Goal: Information Seeking & Learning: Find specific fact

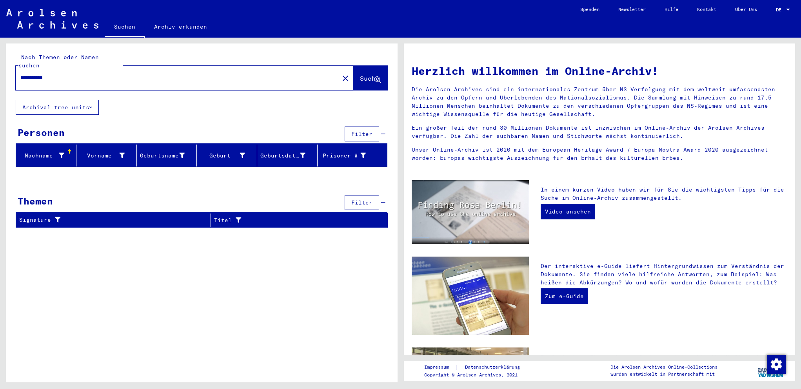
click at [123, 74] on input "**********" at bounding box center [174, 78] width 309 height 8
click at [124, 74] on input "**********" at bounding box center [174, 78] width 309 height 8
type input "**********"
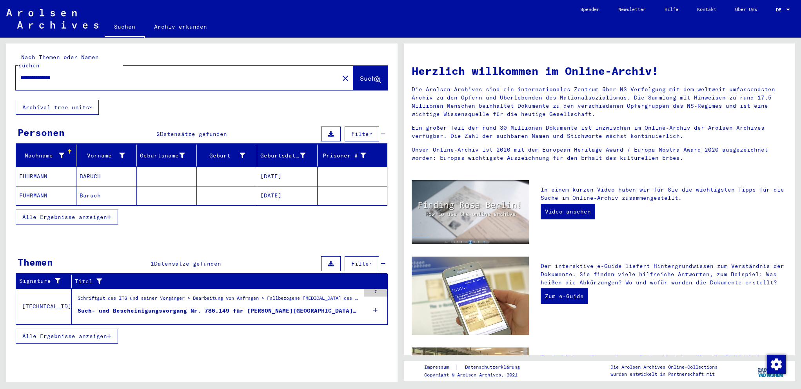
click at [121, 295] on div "Schriftgut des ITS und seiner Vorgänger > Bearbeitung von Anfragen > Fallbezoge…" at bounding box center [219, 300] width 282 height 11
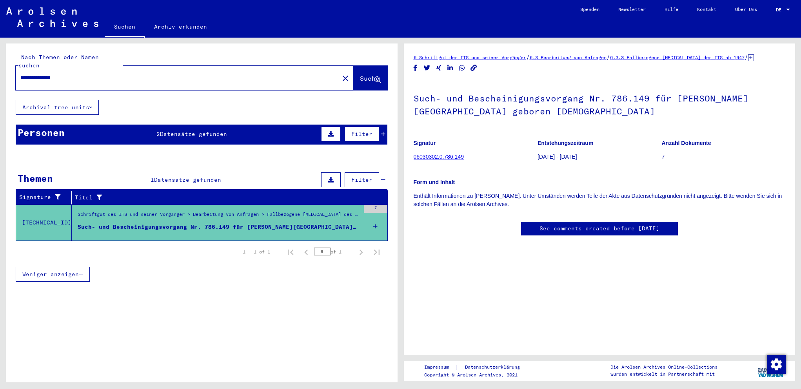
click at [598, 192] on p "Enthält Informationen zu [PERSON_NAME]. Unter Umständen werden Teile der Akte a…" at bounding box center [599, 200] width 372 height 16
click at [122, 125] on div "Personen 2 Datensätze gefunden Filter" at bounding box center [201, 135] width 371 height 20
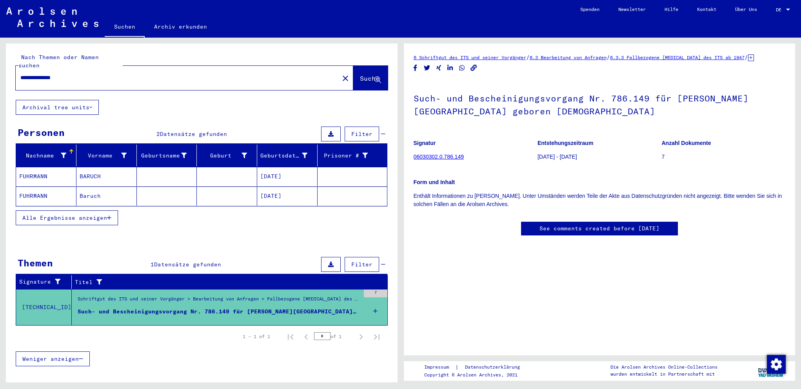
click at [176, 187] on mat-cell at bounding box center [167, 196] width 60 height 19
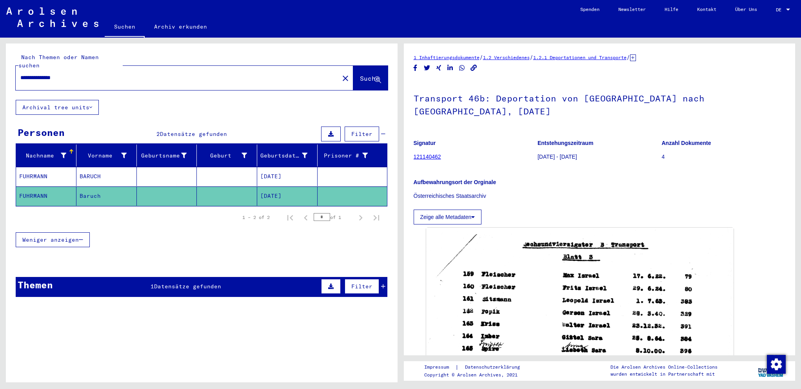
click at [205, 168] on mat-cell at bounding box center [227, 176] width 60 height 19
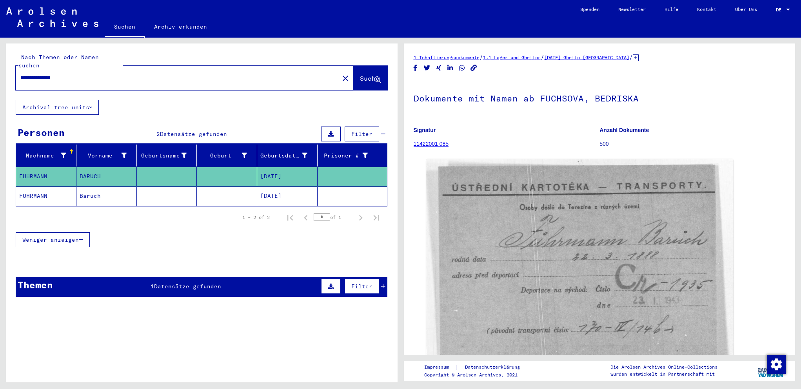
click at [341, 214] on div "* of 1" at bounding box center [332, 217] width 39 height 7
click at [223, 284] on div "Themen 1 Datensätze gefunden Filter" at bounding box center [201, 287] width 371 height 20
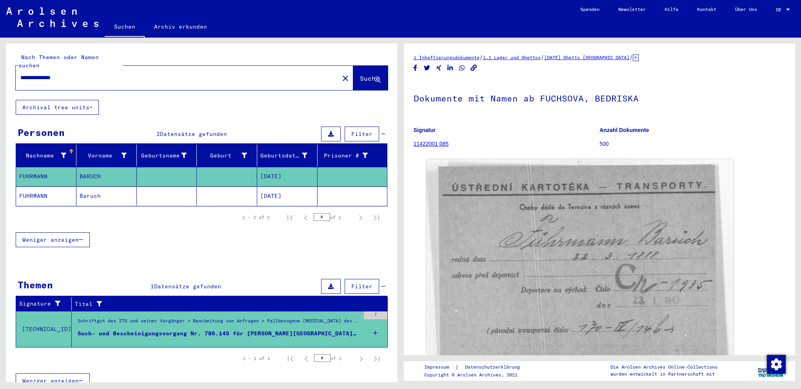
click at [129, 196] on mat-cell "Baruch" at bounding box center [106, 196] width 60 height 19
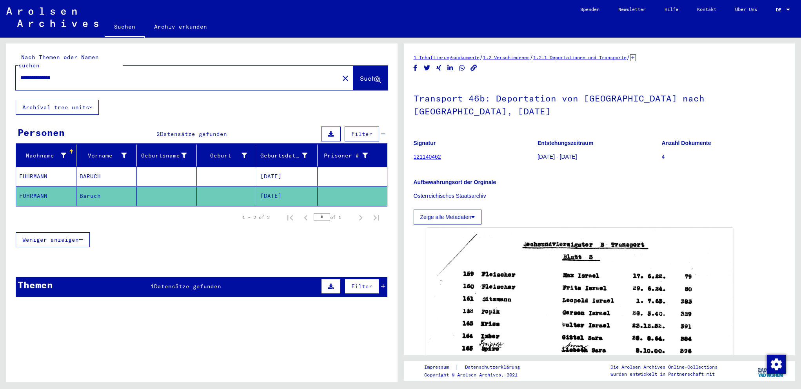
click at [476, 192] on p "Österreichisches Staatsarchiv" at bounding box center [599, 196] width 372 height 8
click at [492, 192] on p "Österreichisches Staatsarchiv" at bounding box center [599, 196] width 372 height 8
drag, startPoint x: 488, startPoint y: 184, endPoint x: 424, endPoint y: 183, distance: 63.9
click at [424, 192] on p "Österreichisches Staatsarchiv" at bounding box center [599, 196] width 372 height 8
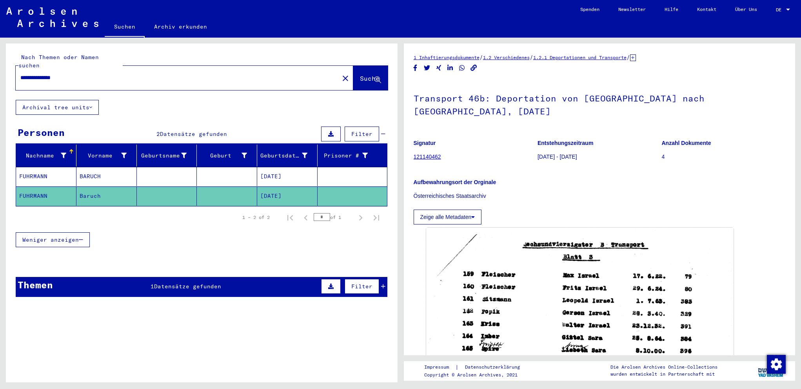
drag, startPoint x: 658, startPoint y: 129, endPoint x: 719, endPoint y: 125, distance: 61.6
click at [719, 134] on figure "Anzahl Dokumente 4" at bounding box center [722, 151] width 123 height 35
drag, startPoint x: 708, startPoint y: 130, endPoint x: 659, endPoint y: 128, distance: 49.4
click at [661, 139] on p "Anzahl Dokumente" at bounding box center [722, 143] width 123 height 8
click at [574, 95] on h1 "Transport 46b: Deportation von [GEOGRAPHIC_DATA] nach [GEOGRAPHIC_DATA], [DATE]" at bounding box center [599, 103] width 372 height 47
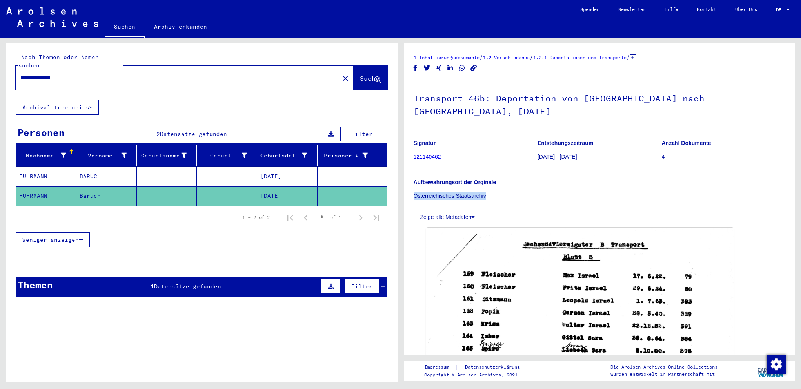
drag, startPoint x: 487, startPoint y: 183, endPoint x: 413, endPoint y: 183, distance: 73.7
click at [413, 192] on p "Österreichisches Staatsarchiv" at bounding box center [599, 196] width 372 height 8
copy p "Österreichisches Staatsarchiv"
